Goal: Information Seeking & Learning: Learn about a topic

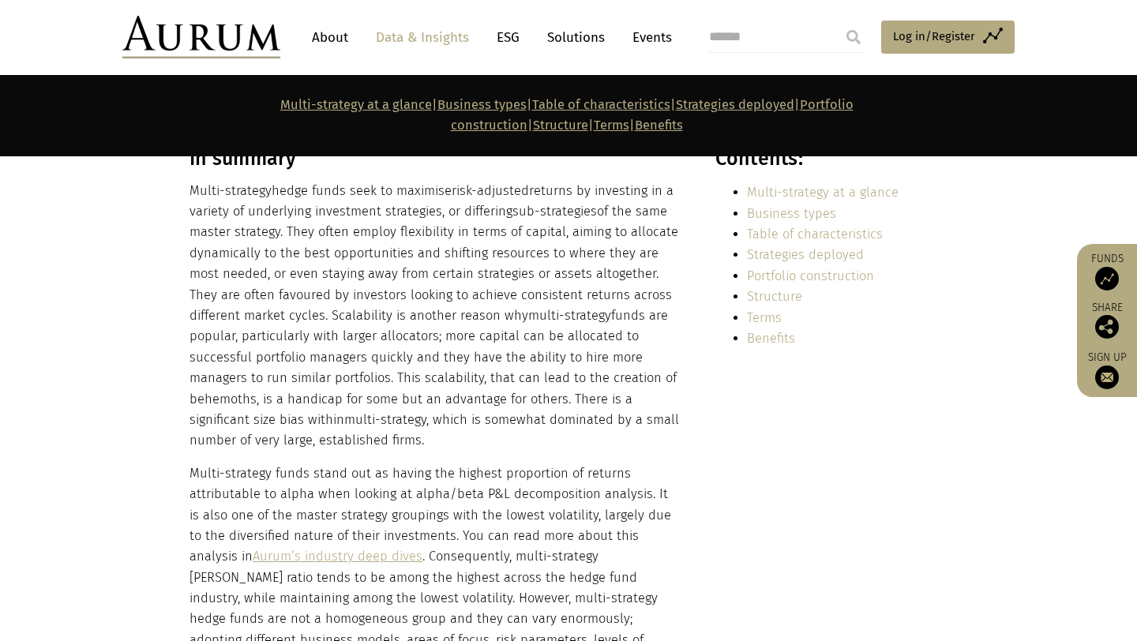
scroll to position [375, 0]
click at [781, 291] on link "Structure" at bounding box center [774, 298] width 55 height 15
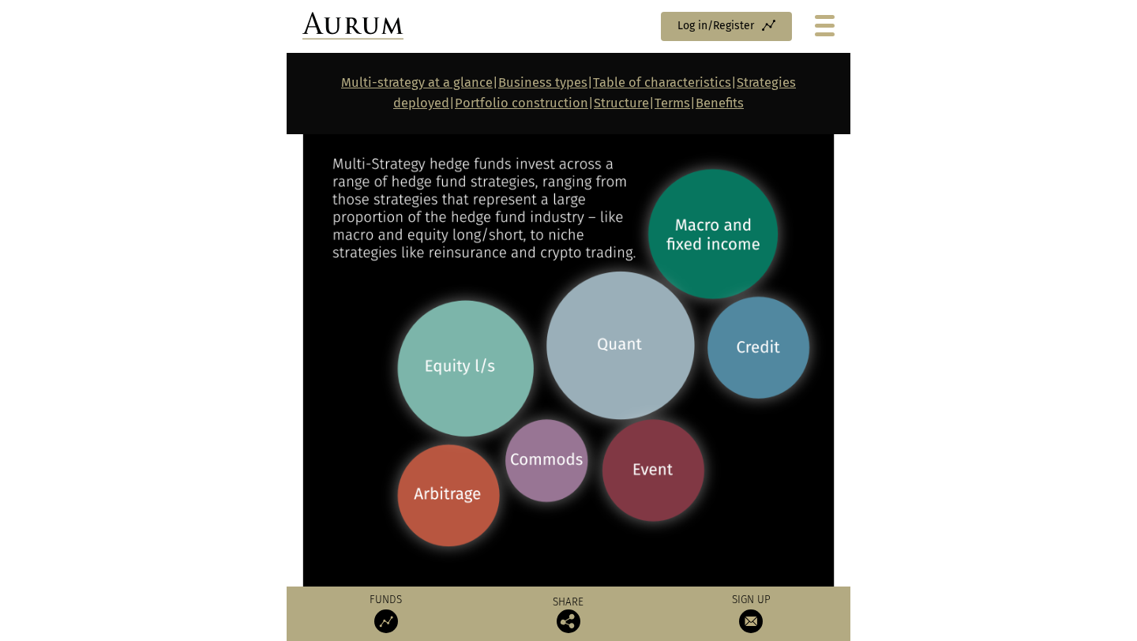
scroll to position [2553, 0]
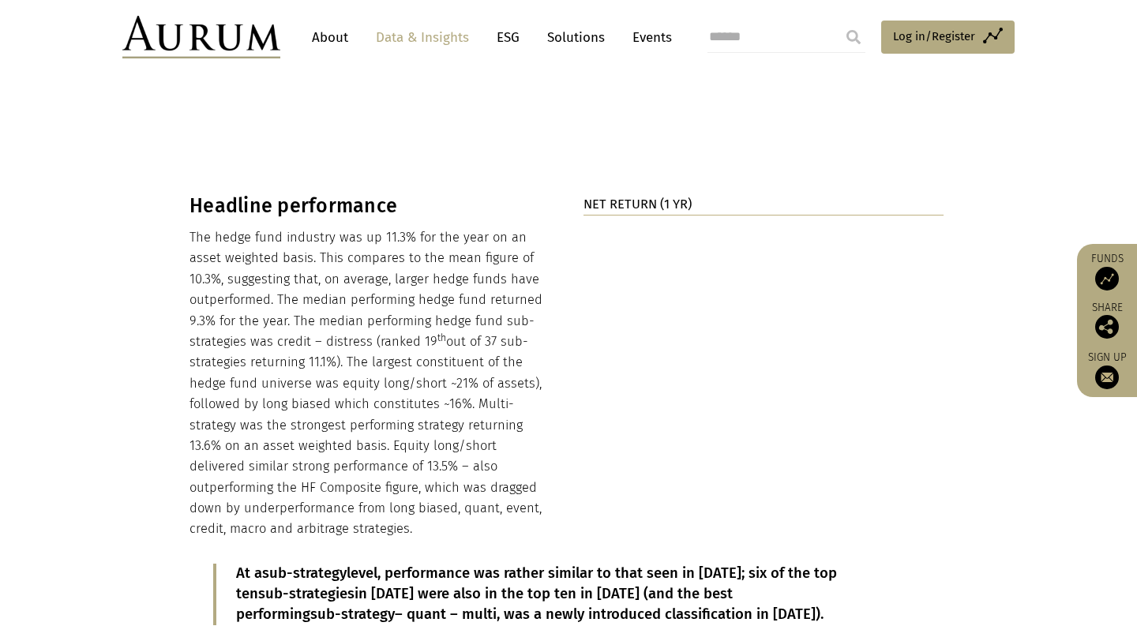
scroll to position [1544, 0]
